Goal: Task Accomplishment & Management: Use online tool/utility

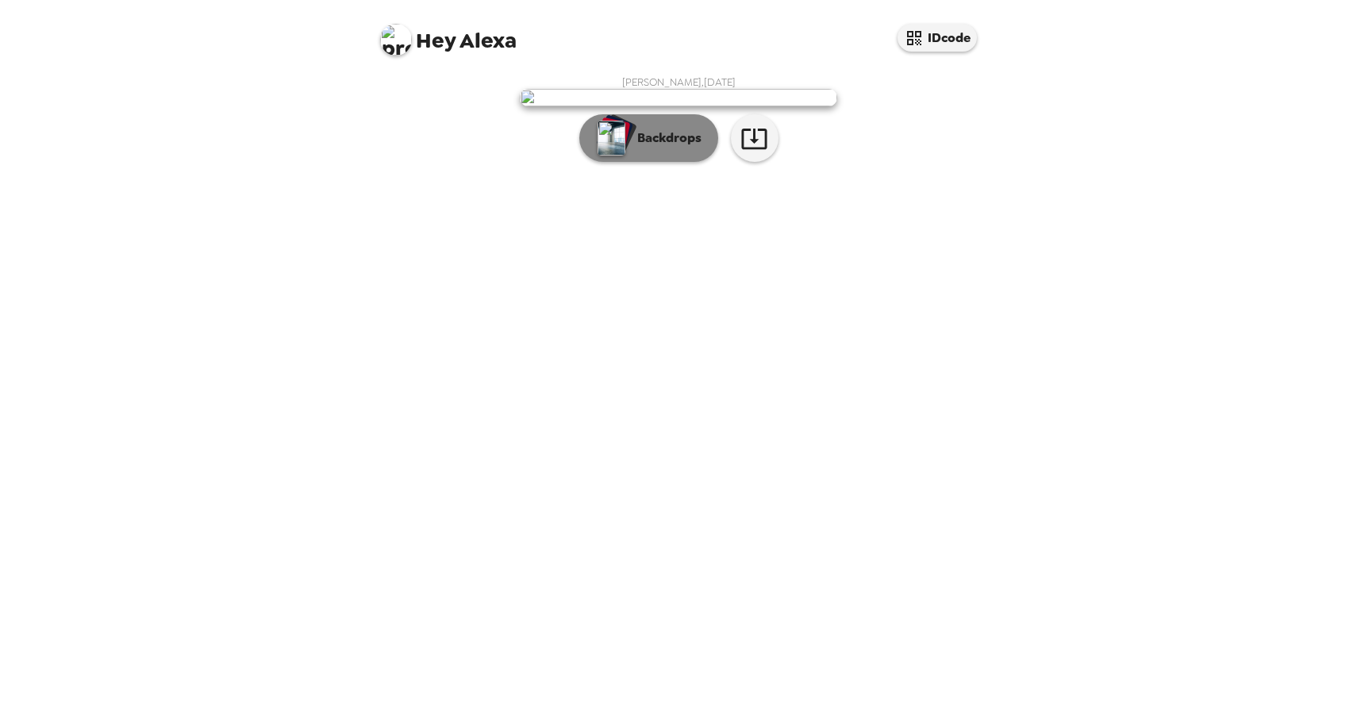
click at [671, 148] on p "Backdrops" at bounding box center [665, 138] width 72 height 19
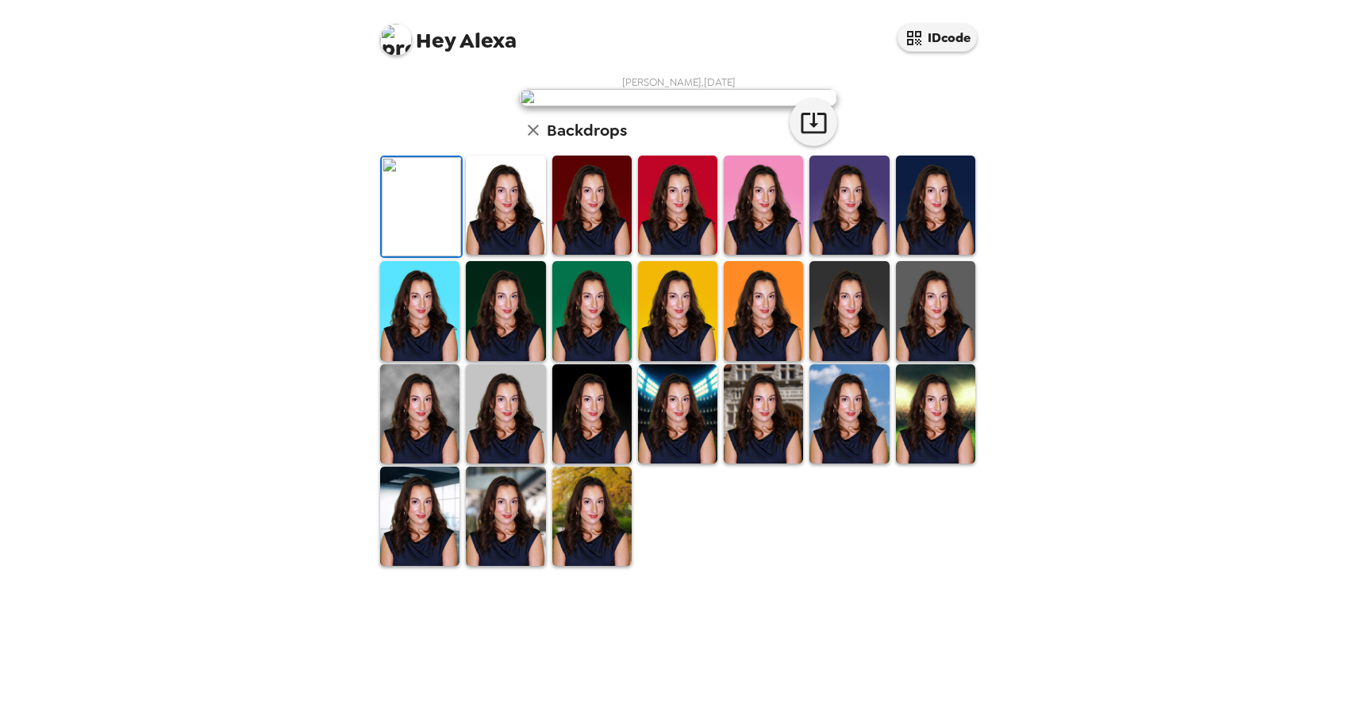
click at [1016, 550] on div "Hey Alexa IDcode [PERSON_NAME] , [DATE] Backdrops" at bounding box center [678, 363] width 1357 height 727
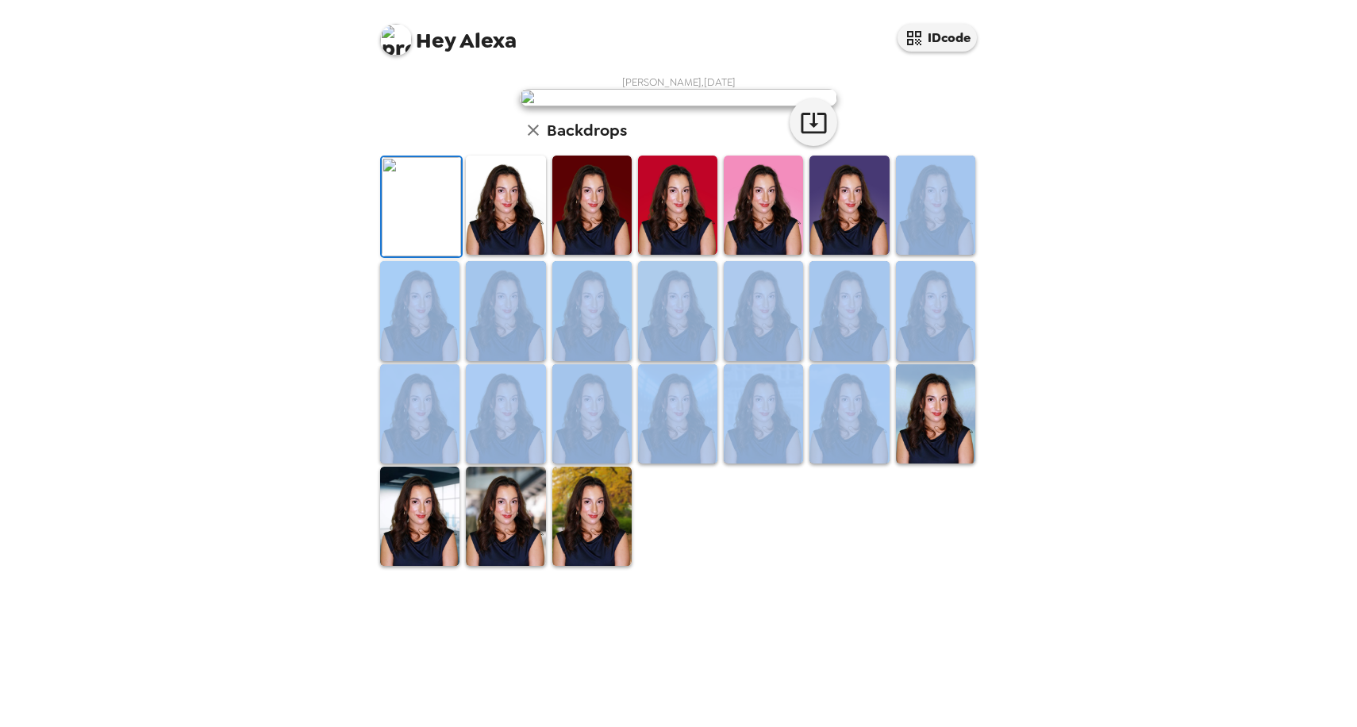
drag, startPoint x: 1016, startPoint y: 540, endPoint x: 989, endPoint y: 741, distance: 203.4
click at [989, 726] on html "Hey Alexa IDcode [PERSON_NAME] , [DATE] Backdrops" at bounding box center [678, 363] width 1357 height 727
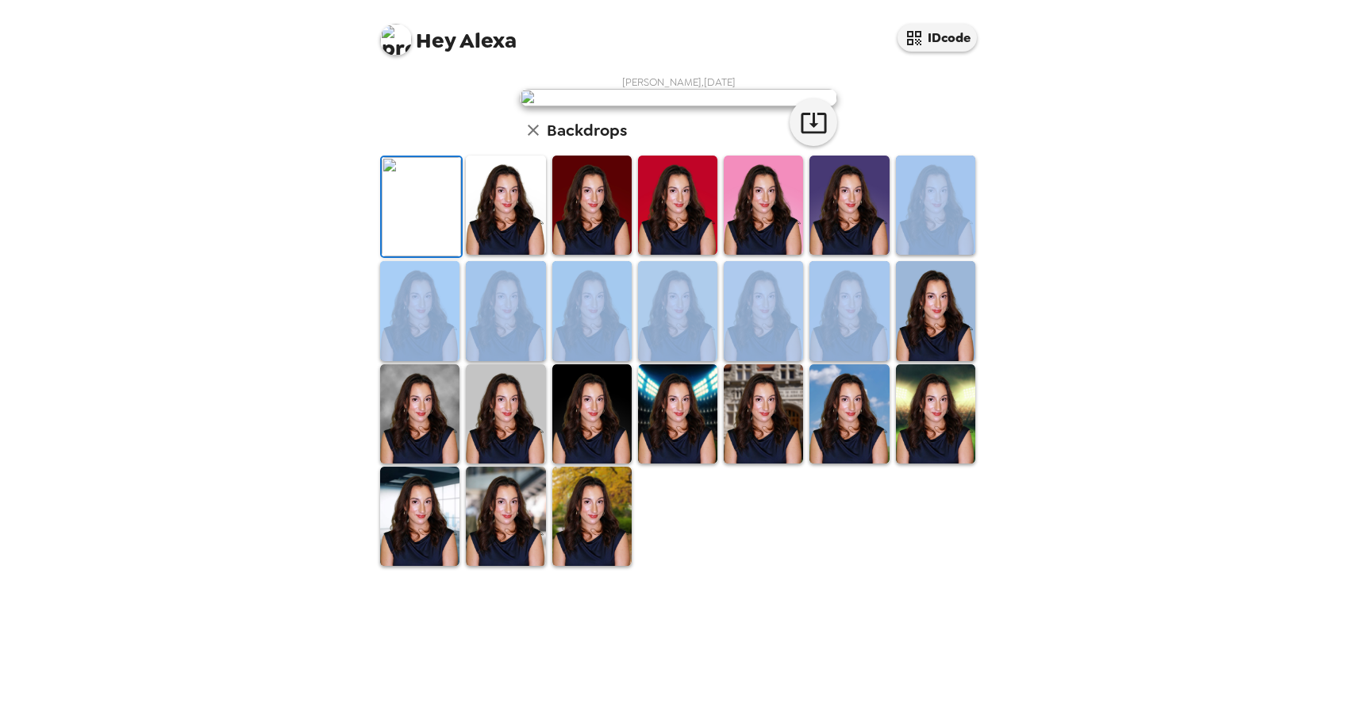
click at [1123, 533] on div "Hey Alexa IDcode [PERSON_NAME] , [DATE] Backdrops" at bounding box center [678, 363] width 1357 height 727
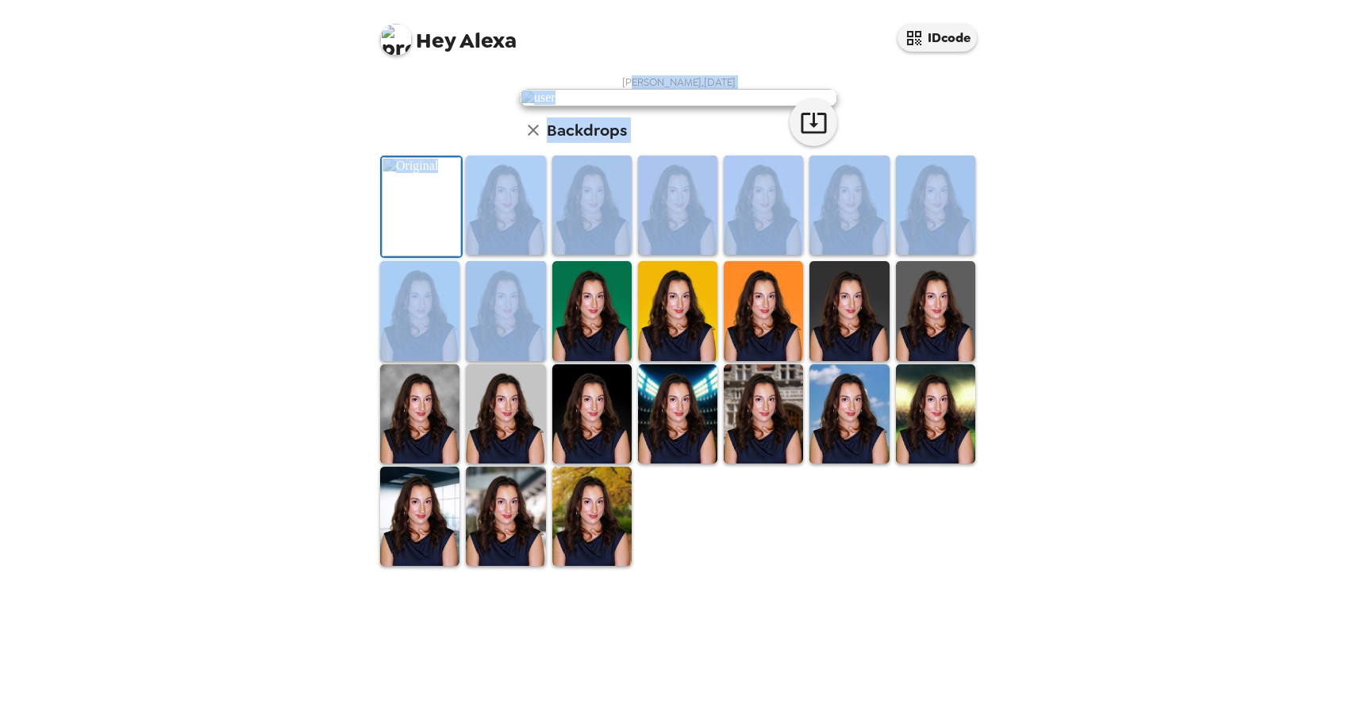
drag, startPoint x: 626, startPoint y: 81, endPoint x: 515, endPoint y: 686, distance: 615.6
click at [515, 567] on div "[PERSON_NAME] , [DATE] Backdrops" at bounding box center [678, 321] width 603 height 492
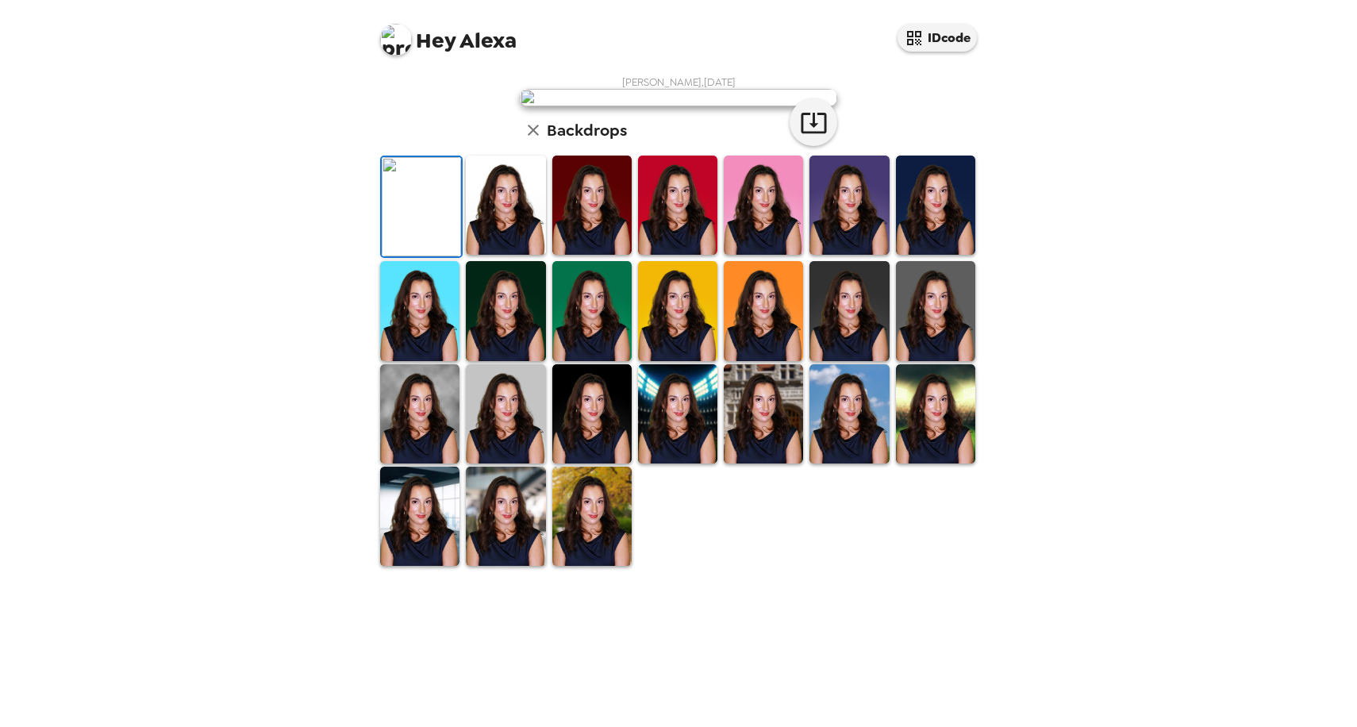
click at [936, 304] on div "[PERSON_NAME] , [DATE] Backdrops" at bounding box center [678, 321] width 603 height 492
click at [506, 463] on img at bounding box center [505, 413] width 79 height 99
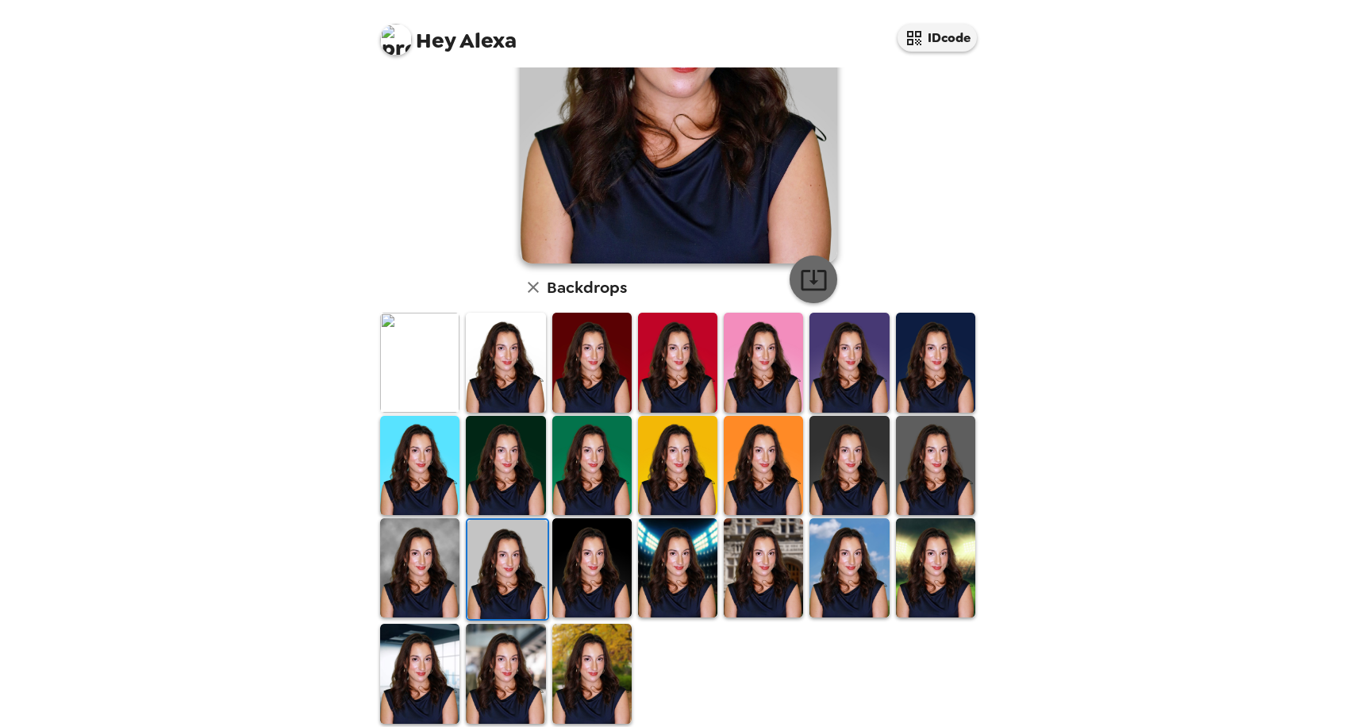
click at [804, 293] on icon "button" at bounding box center [814, 280] width 28 height 28
